Goal: Transaction & Acquisition: Purchase product/service

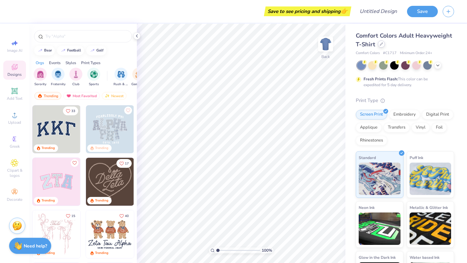
click at [382, 45] on icon at bounding box center [380, 43] width 3 height 3
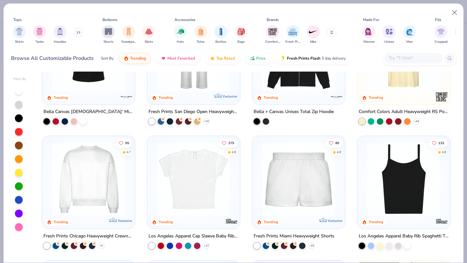
scroll to position [111, 0]
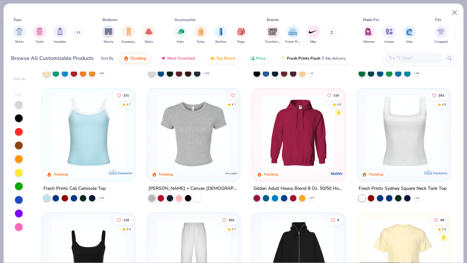
click at [50, 33] on div "Shirts Tanks Hoodies" at bounding box center [48, 35] width 75 height 24
click at [42, 33] on img "filter for Tanks" at bounding box center [39, 30] width 7 height 7
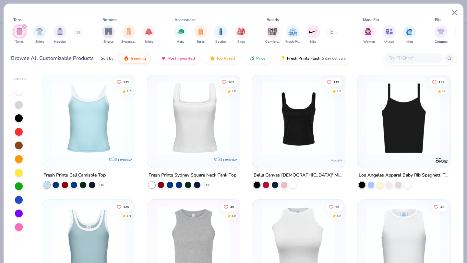
scroll to position [37, 0]
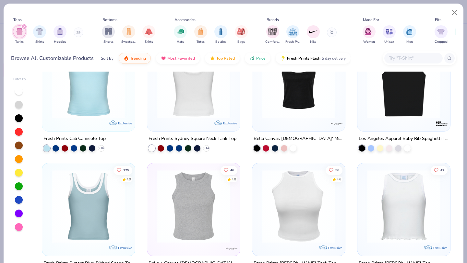
click at [154, 102] on img at bounding box center [114, 81] width 80 height 73
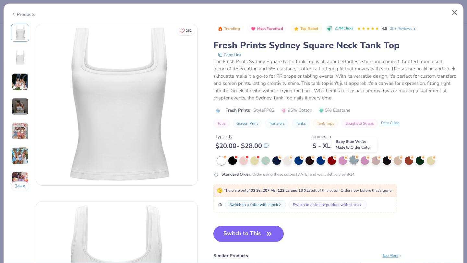
click at [353, 160] on div at bounding box center [353, 160] width 8 height 8
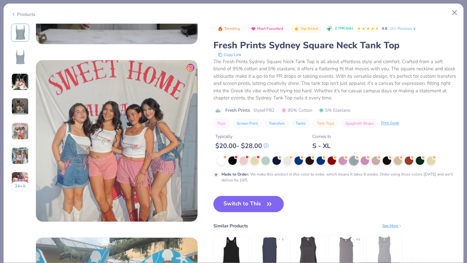
scroll to position [724, 0]
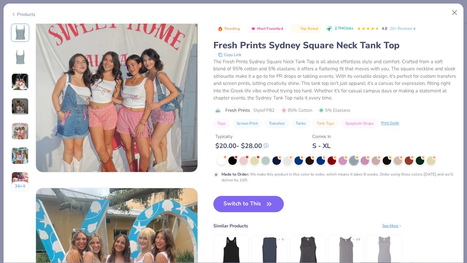
click at [239, 210] on button "Switch to This" at bounding box center [248, 204] width 70 height 16
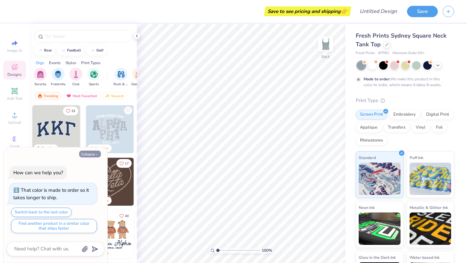
click at [91, 155] on button "Collapse" at bounding box center [90, 154] width 22 height 7
type textarea "x"
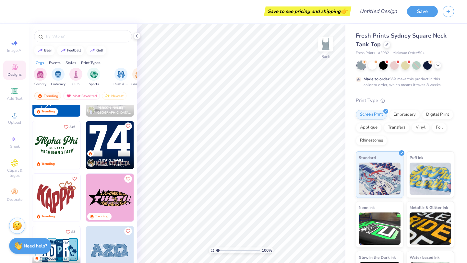
scroll to position [667, 0]
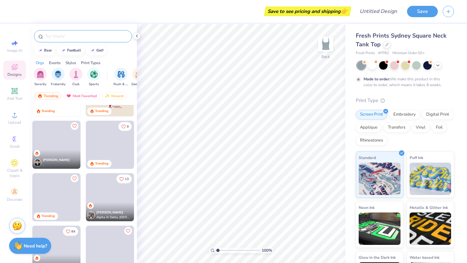
click at [84, 37] on input "text" at bounding box center [86, 36] width 83 height 6
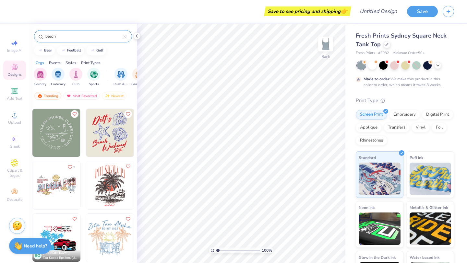
scroll to position [416, 0]
type input "beach"
click at [65, 144] on img at bounding box center [56, 134] width 48 height 48
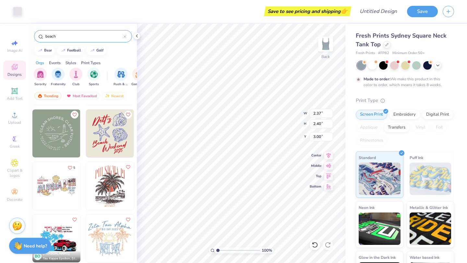
type input "3.59"
type input "3.63"
type input "1.68"
type input "1.66"
click at [6, 93] on div "Add Text" at bounding box center [14, 94] width 23 height 19
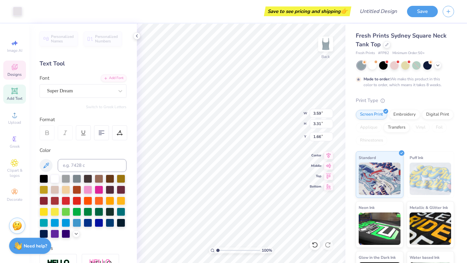
type input "3.59"
type input "3.31"
type input "1.66"
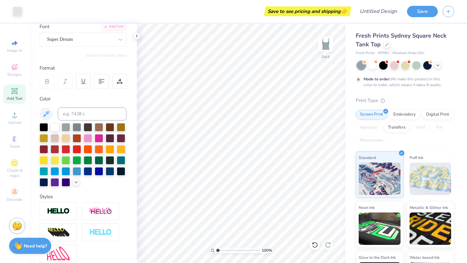
scroll to position [113, 0]
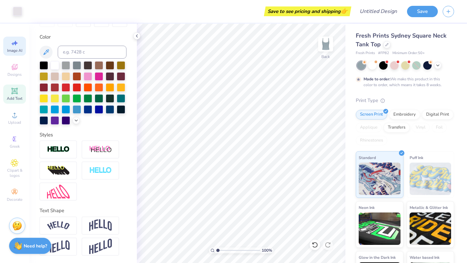
click at [17, 51] on span "Image AI" at bounding box center [14, 50] width 15 height 5
select select "4"
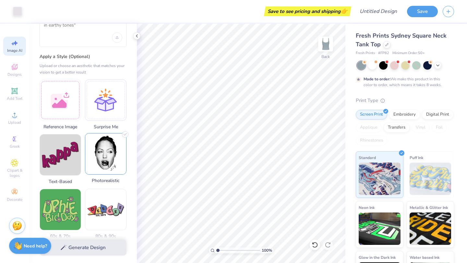
scroll to position [116, 0]
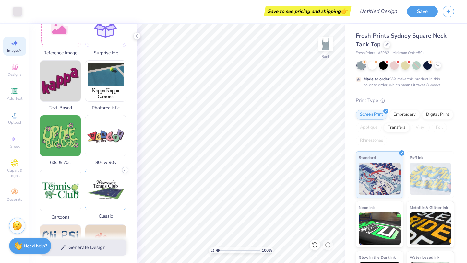
click at [94, 197] on img at bounding box center [105, 189] width 41 height 41
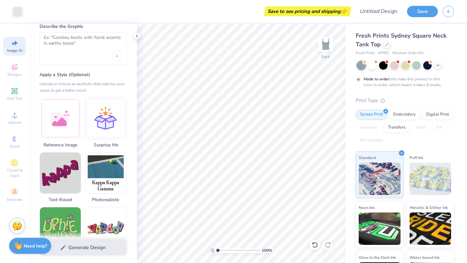
scroll to position [0, 0]
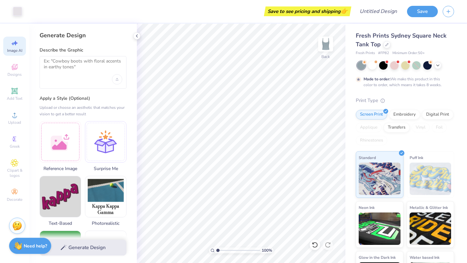
click at [90, 76] on div at bounding box center [83, 72] width 87 height 33
click at [80, 63] on textarea at bounding box center [83, 66] width 78 height 16
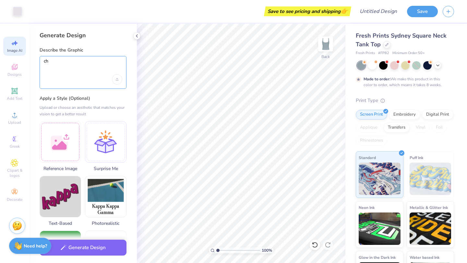
type textarea "c"
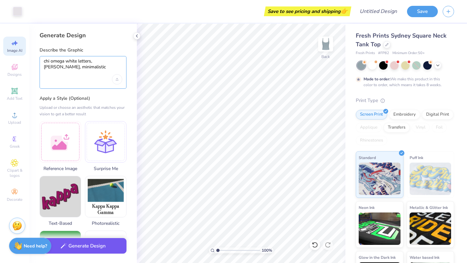
type textarea "chi omega white letters, beachy, minimalistic"
click at [63, 249] on button "Generate Design" at bounding box center [83, 246] width 87 height 16
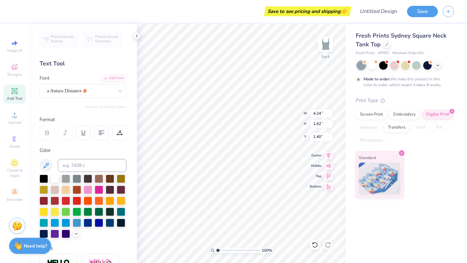
scroll to position [113, 0]
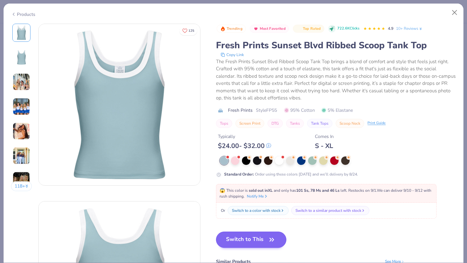
type textarea "x"
